Goal: Communication & Community: Answer question/provide support

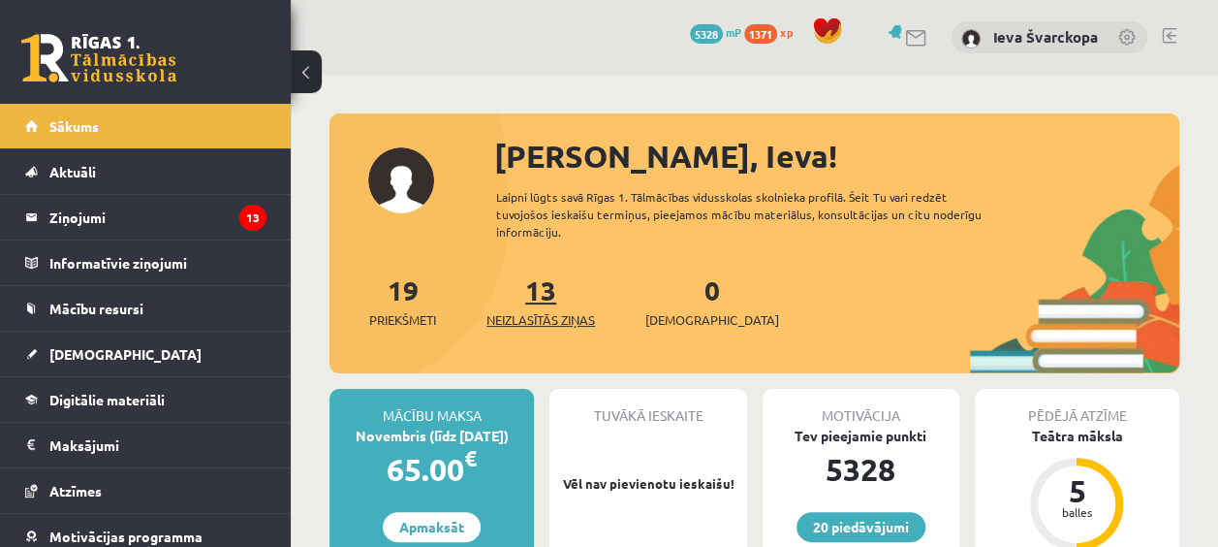
click at [559, 313] on span "Neizlasītās ziņas" at bounding box center [541, 319] width 109 height 19
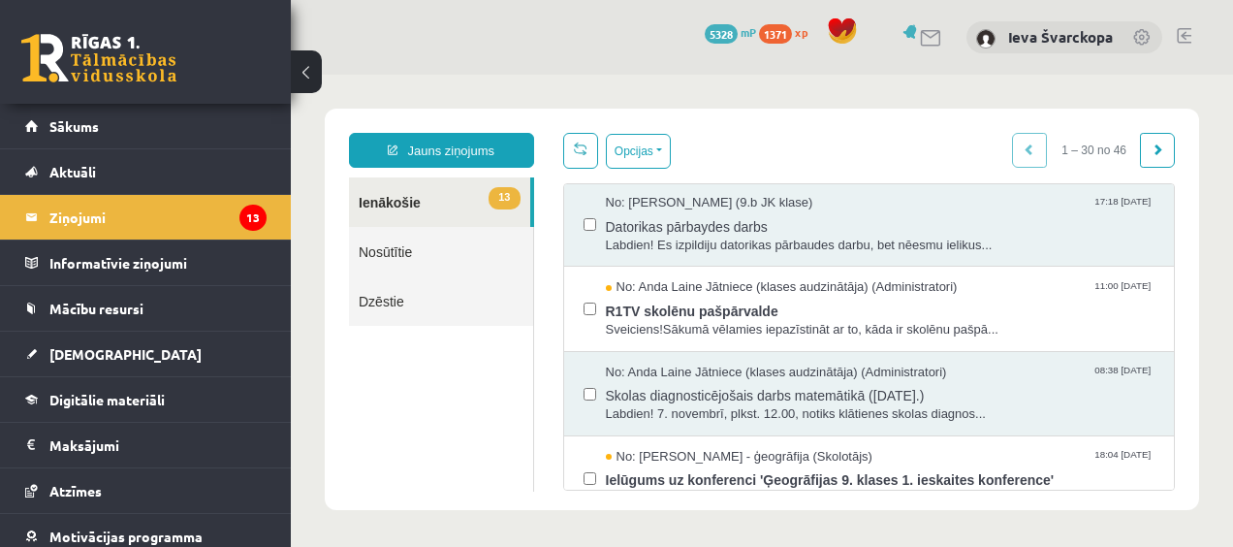
scroll to position [177, 0]
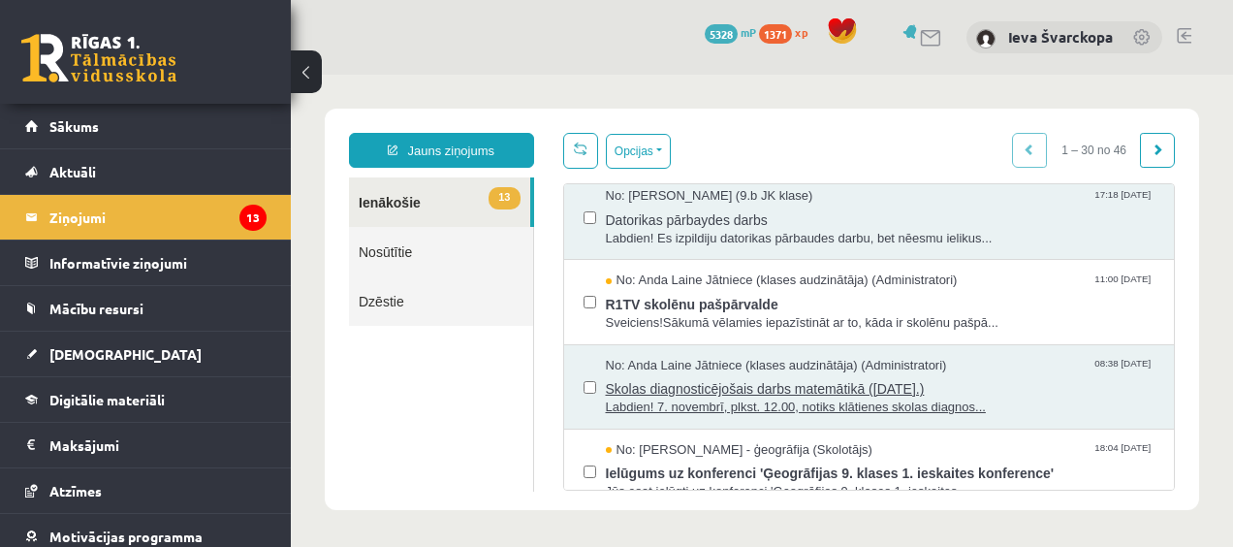
click at [682, 384] on span "Skolas diagnosticējošais darbs matemātikā (07.11.2025.)" at bounding box center [881, 386] width 550 height 24
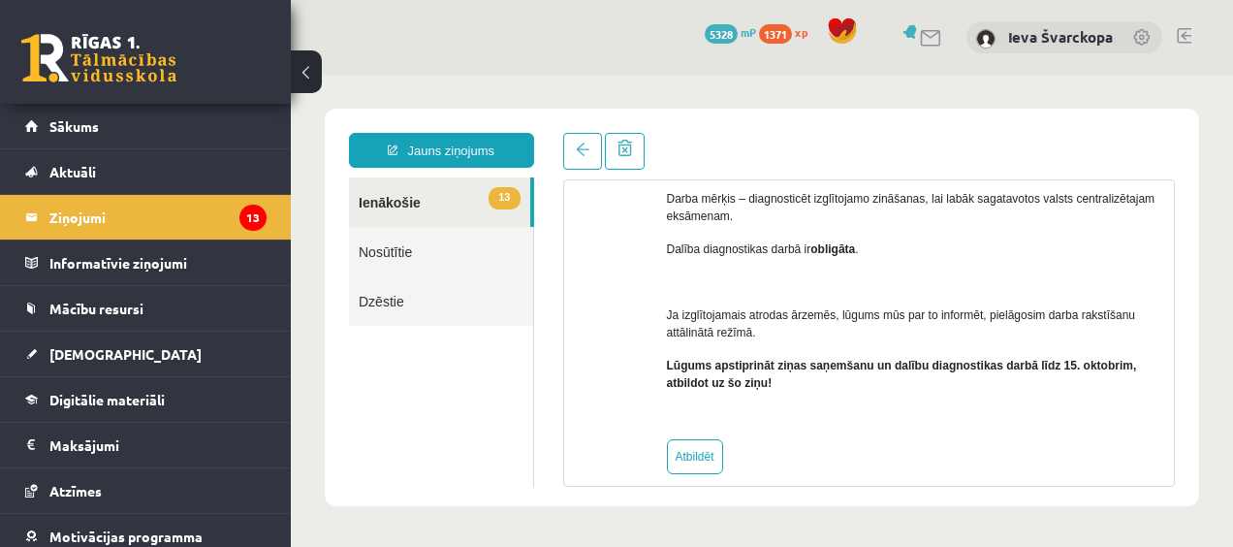
scroll to position [267, 0]
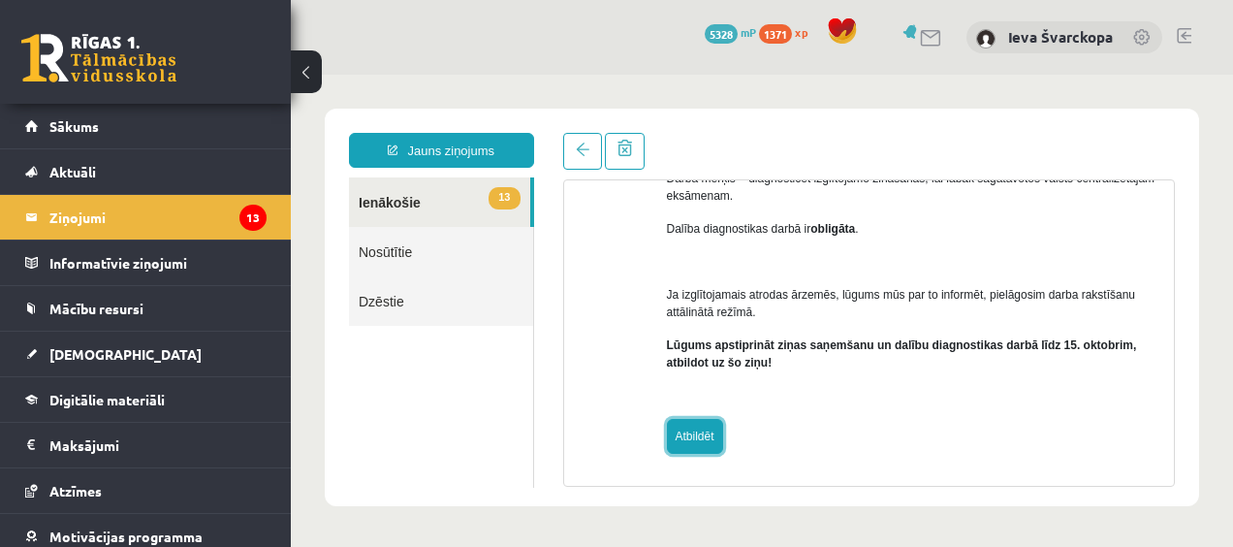
click at [692, 441] on link "Atbildēt" at bounding box center [695, 436] width 56 height 35
type input "**********"
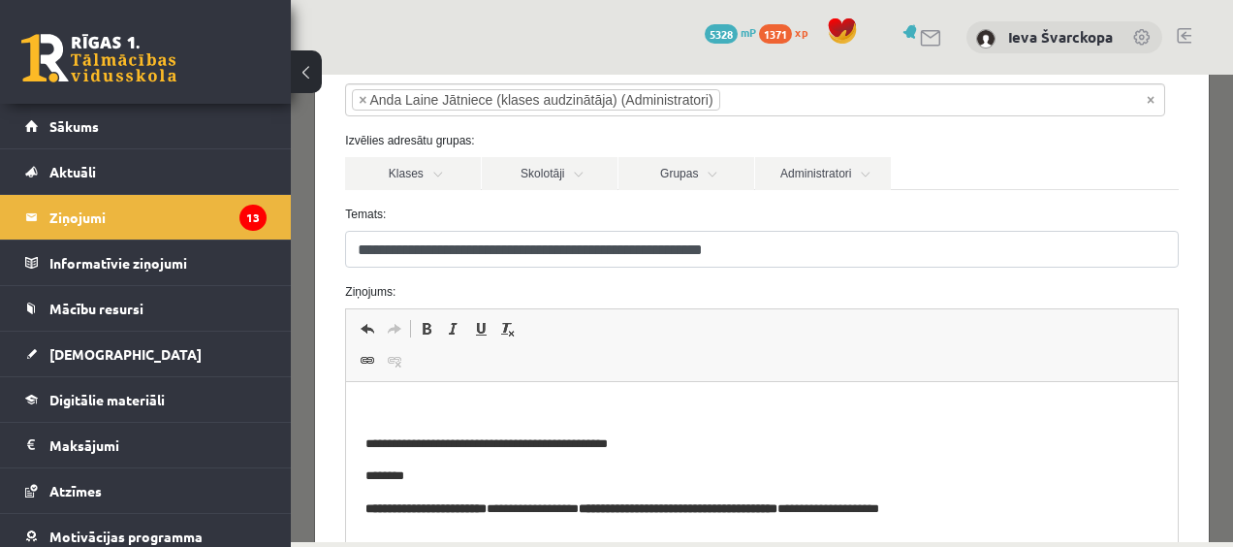
scroll to position [199, 0]
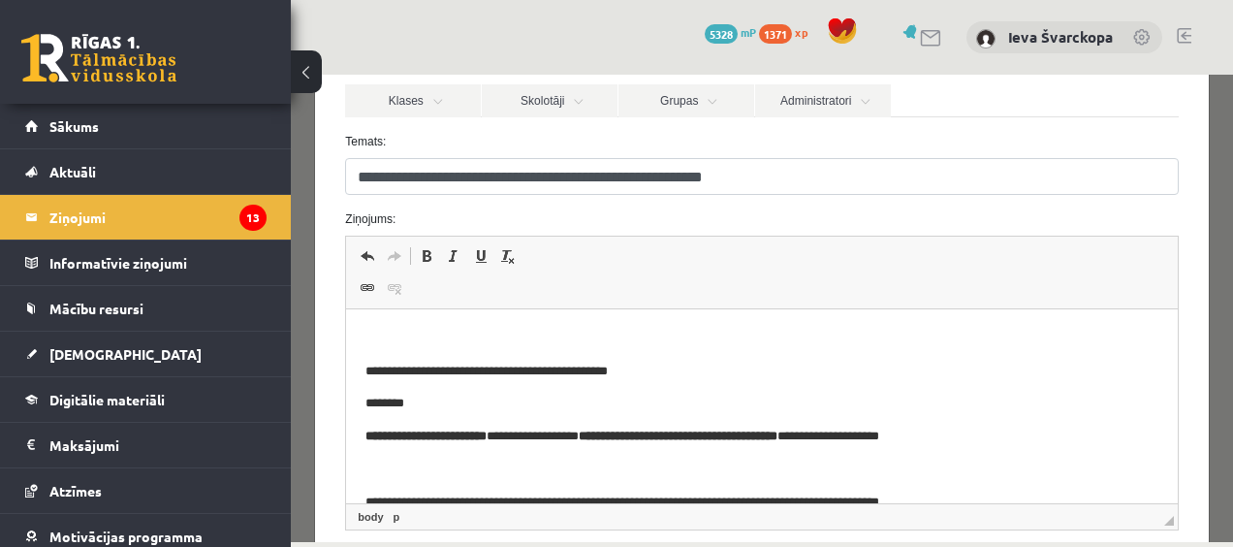
click at [405, 315] on html "**********" at bounding box center [761, 486] width 831 height 354
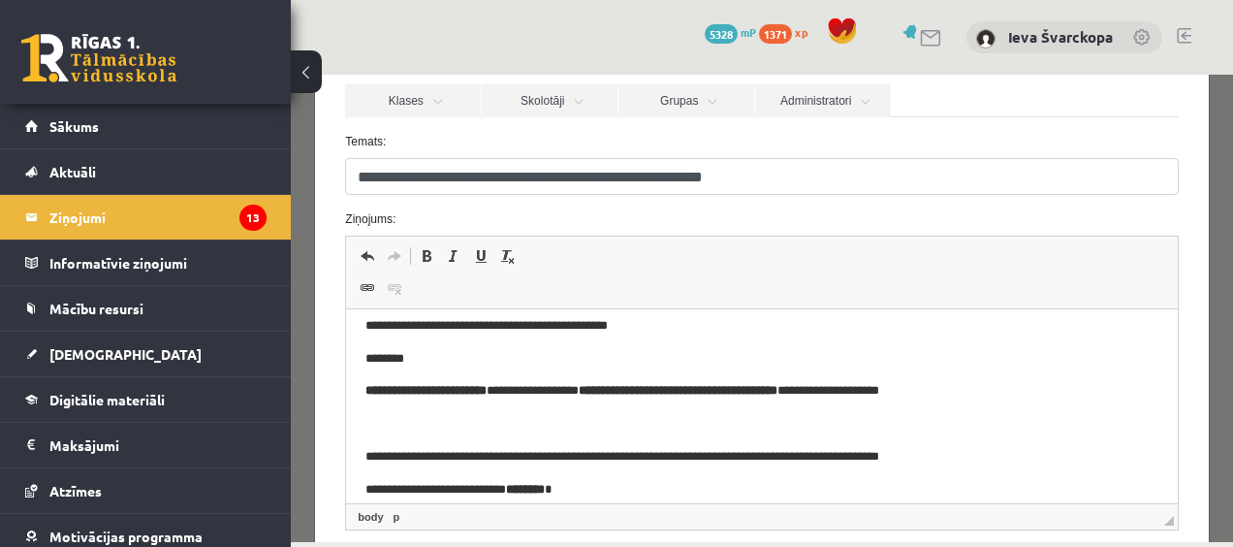
scroll to position [245, 0]
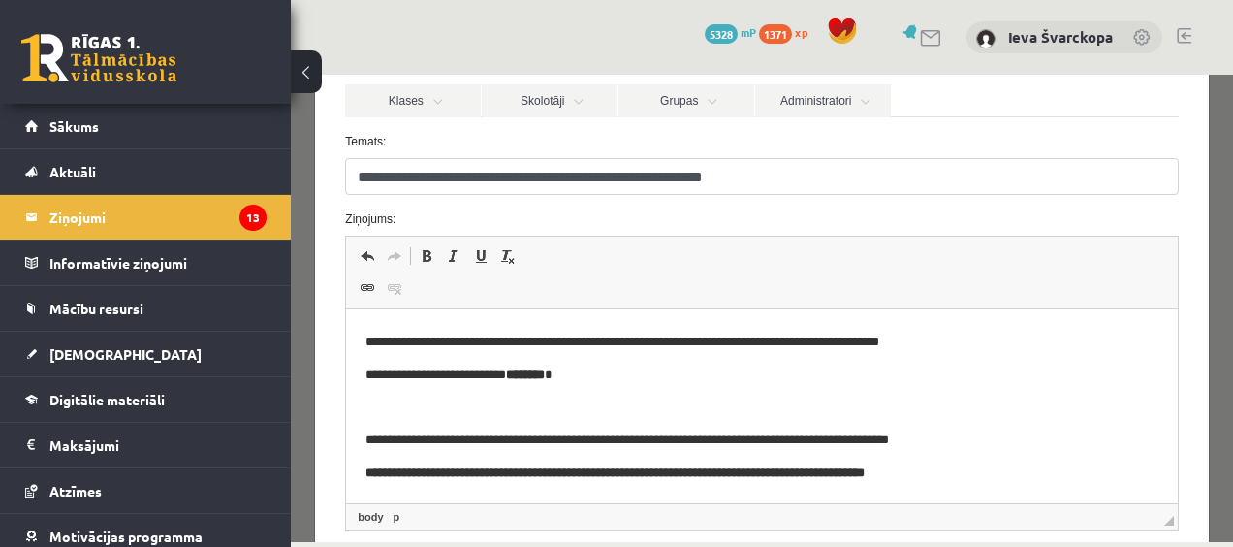
drag, startPoint x: 1155, startPoint y: 352, endPoint x: 1259, endPoint y: 748, distance: 409.8
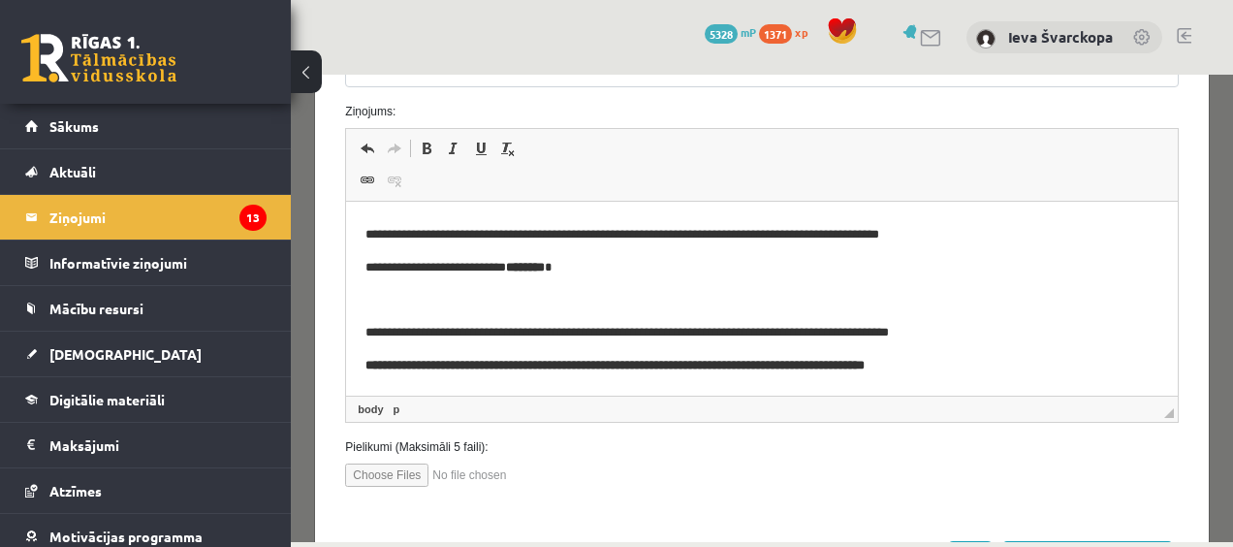
scroll to position [389, 0]
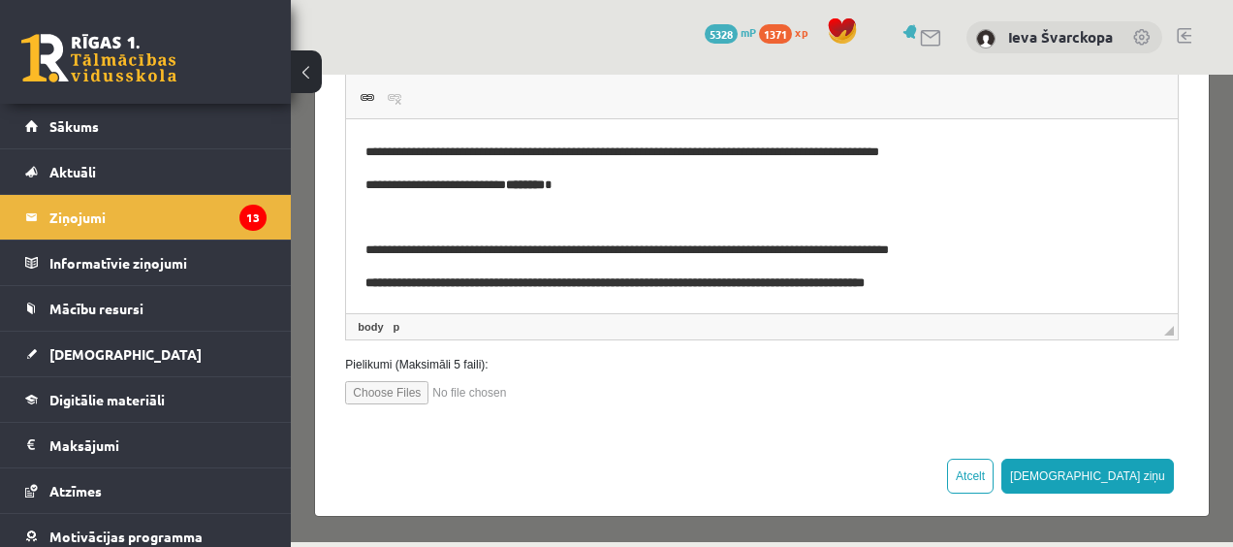
click at [399, 396] on input "file" at bounding box center [455, 392] width 220 height 23
type input "**********"
click at [465, 394] on input "file" at bounding box center [455, 392] width 220 height 23
click at [397, 390] on input "file" at bounding box center [455, 392] width 220 height 23
type input "**********"
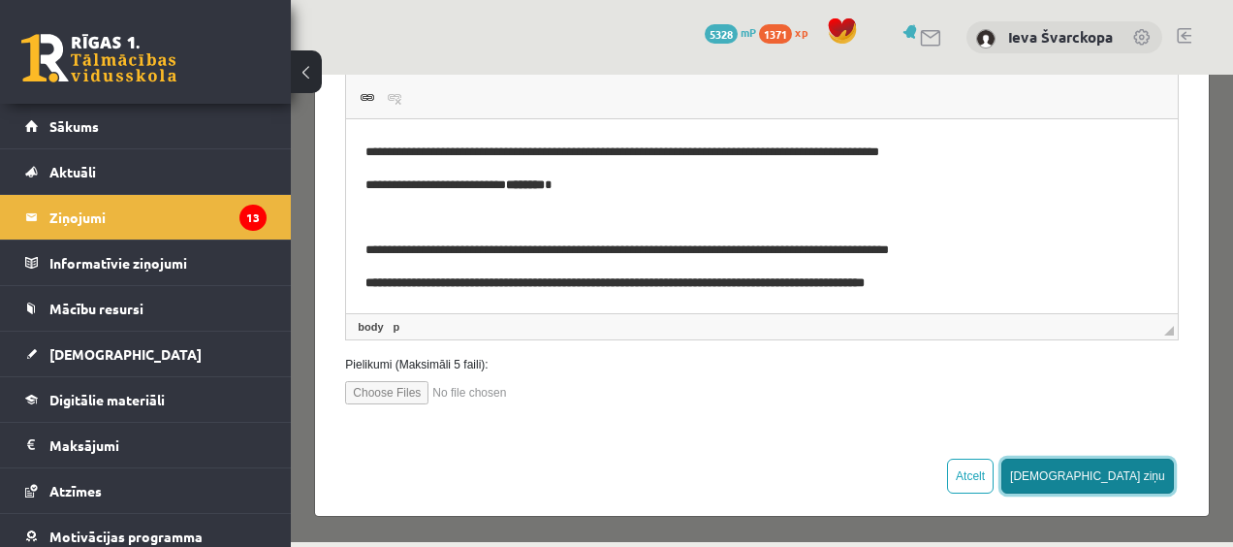
click at [1142, 477] on button "Sūtīt ziņu" at bounding box center [1087, 475] width 173 height 35
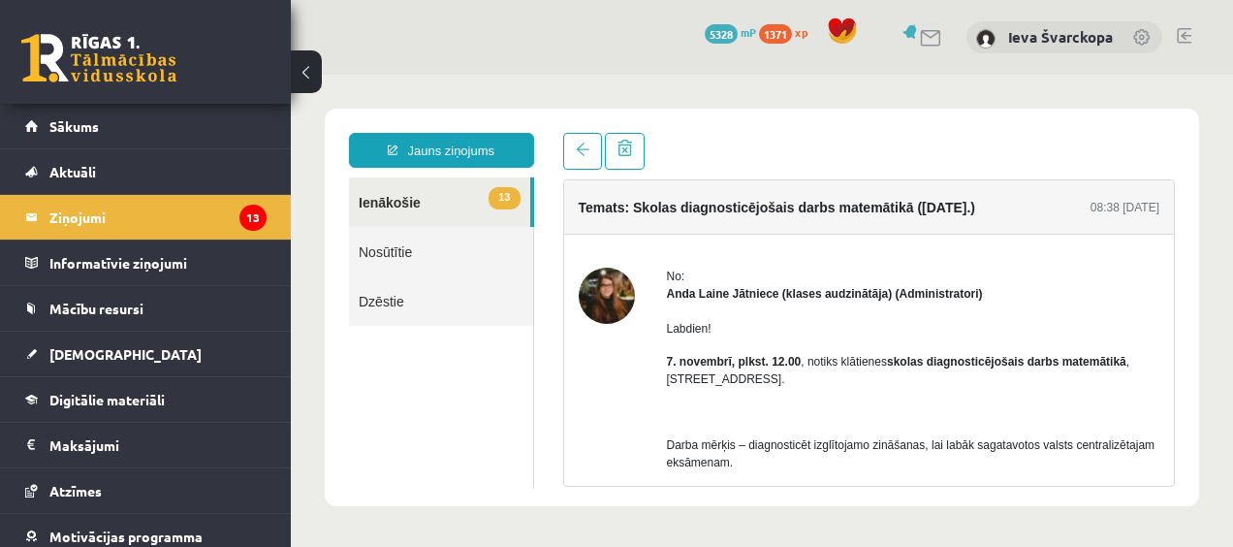
scroll to position [0, 0]
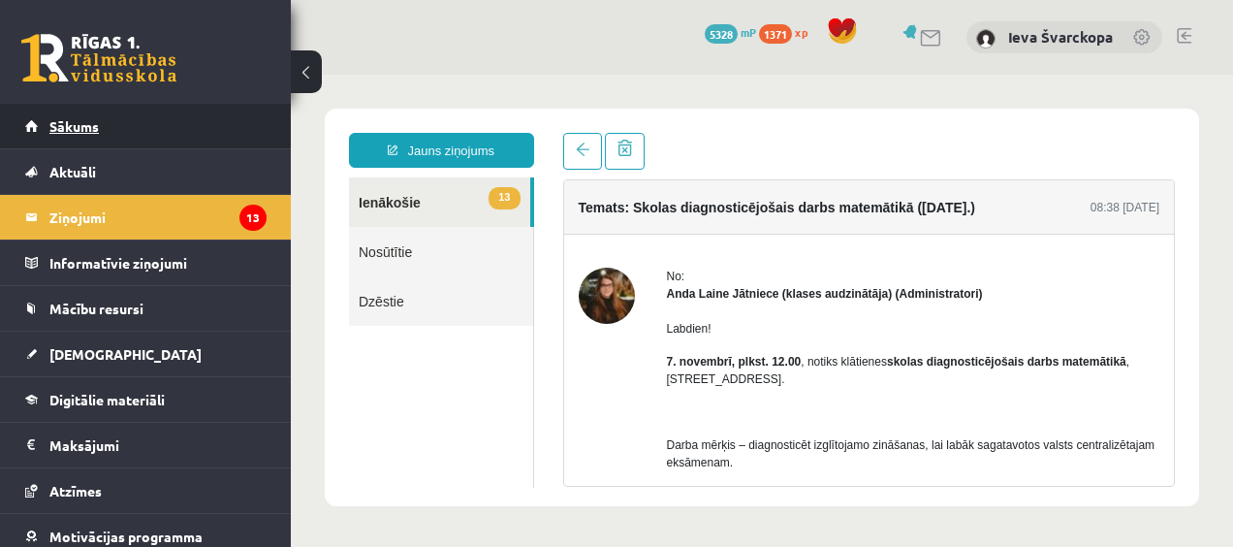
click at [65, 128] on span "Sākums" at bounding box center [73, 125] width 49 height 17
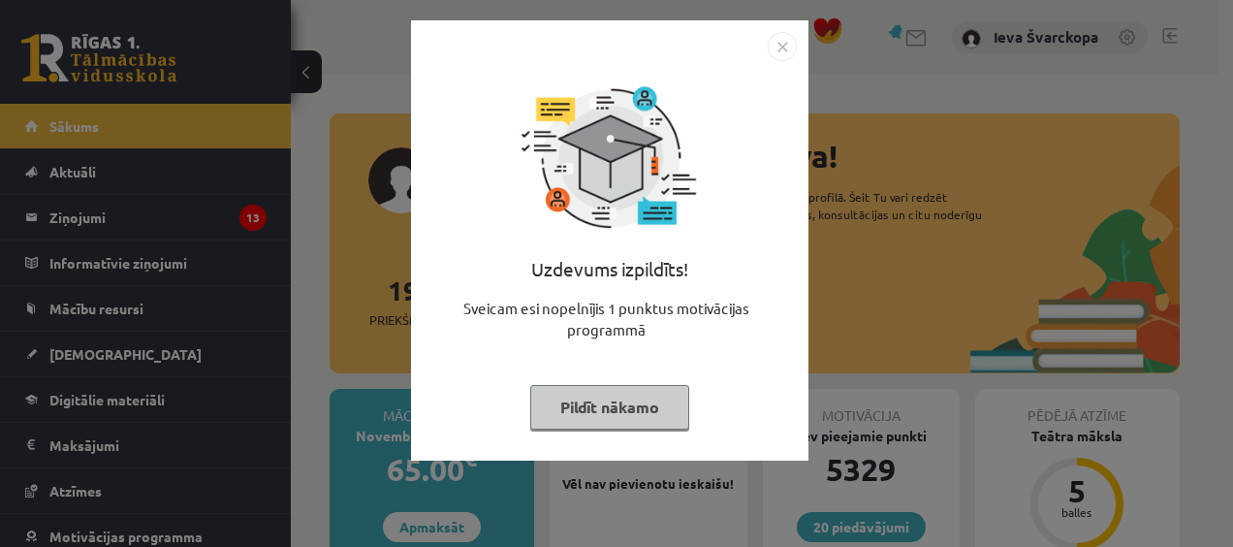
click at [598, 407] on button "Pildīt nākamo" at bounding box center [609, 407] width 159 height 45
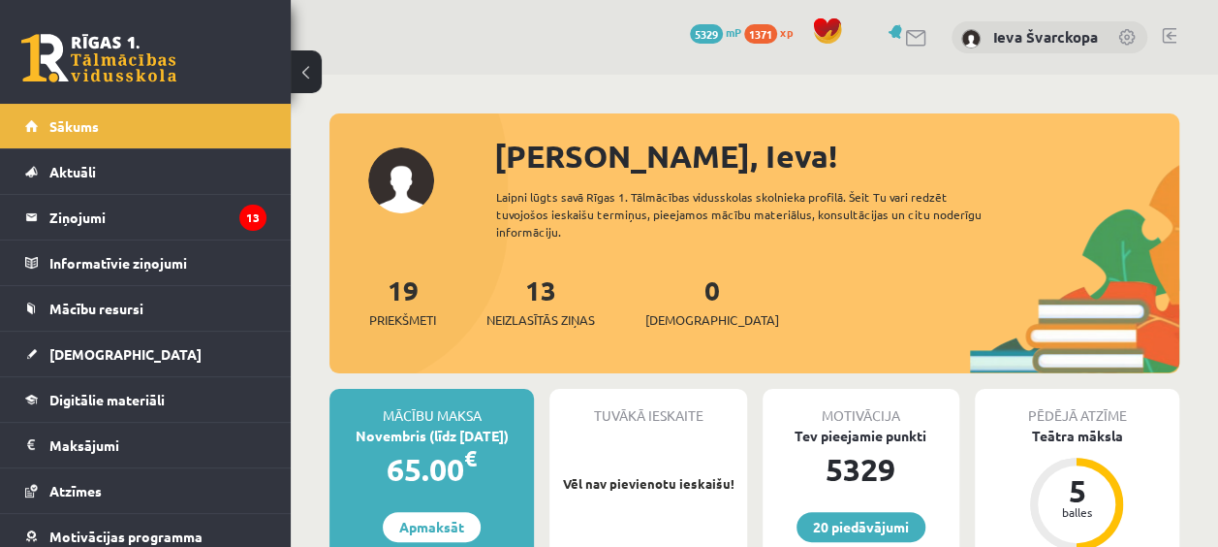
click at [1168, 38] on link at bounding box center [1169, 36] width 15 height 16
